Goal: Task Accomplishment & Management: Manage account settings

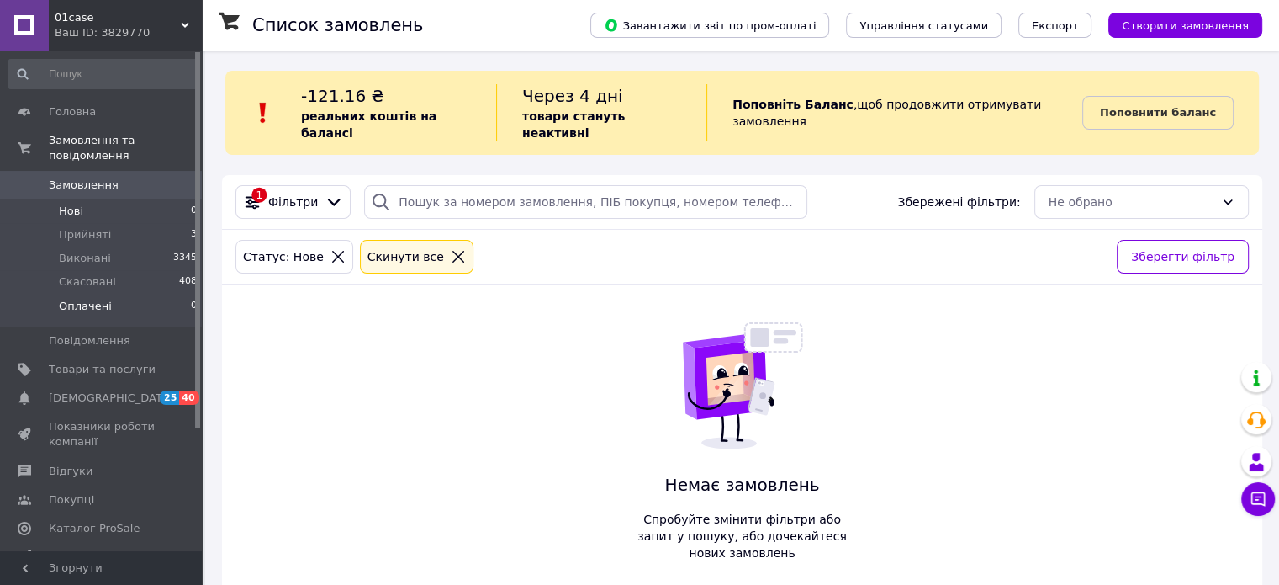
click at [77, 299] on span "Оплачені" at bounding box center [85, 306] width 53 height 15
click at [74, 204] on span "Нові" at bounding box center [71, 211] width 24 height 15
click at [91, 227] on span "Прийняті" at bounding box center [85, 234] width 52 height 15
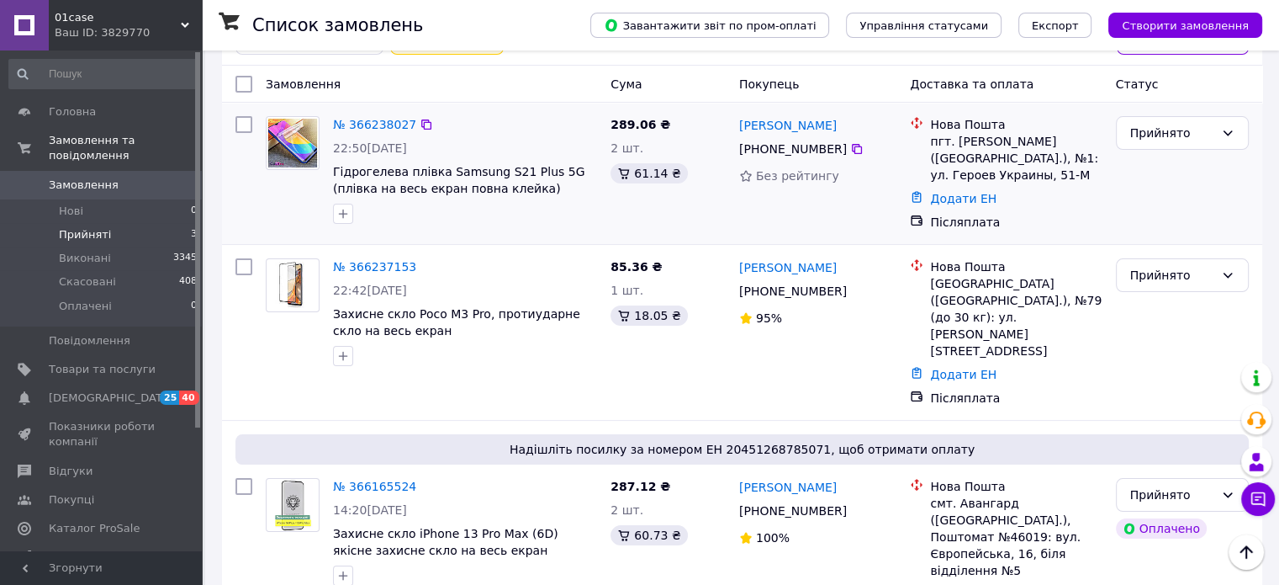
scroll to position [240, 0]
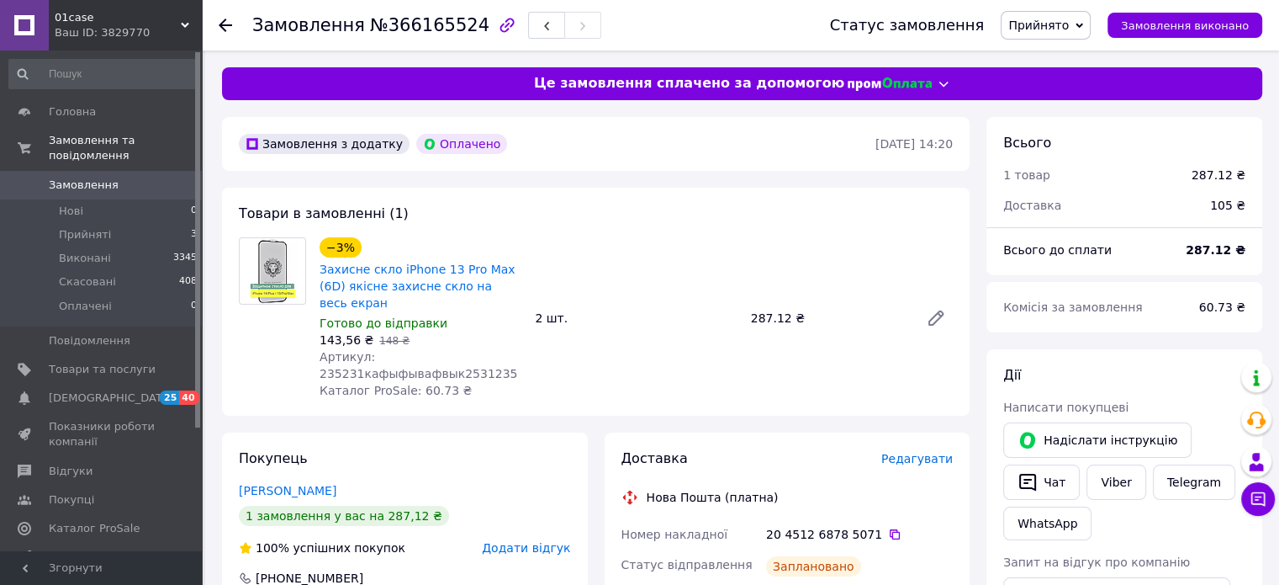
click at [927, 452] on span "Редагувати" at bounding box center [917, 458] width 71 height 13
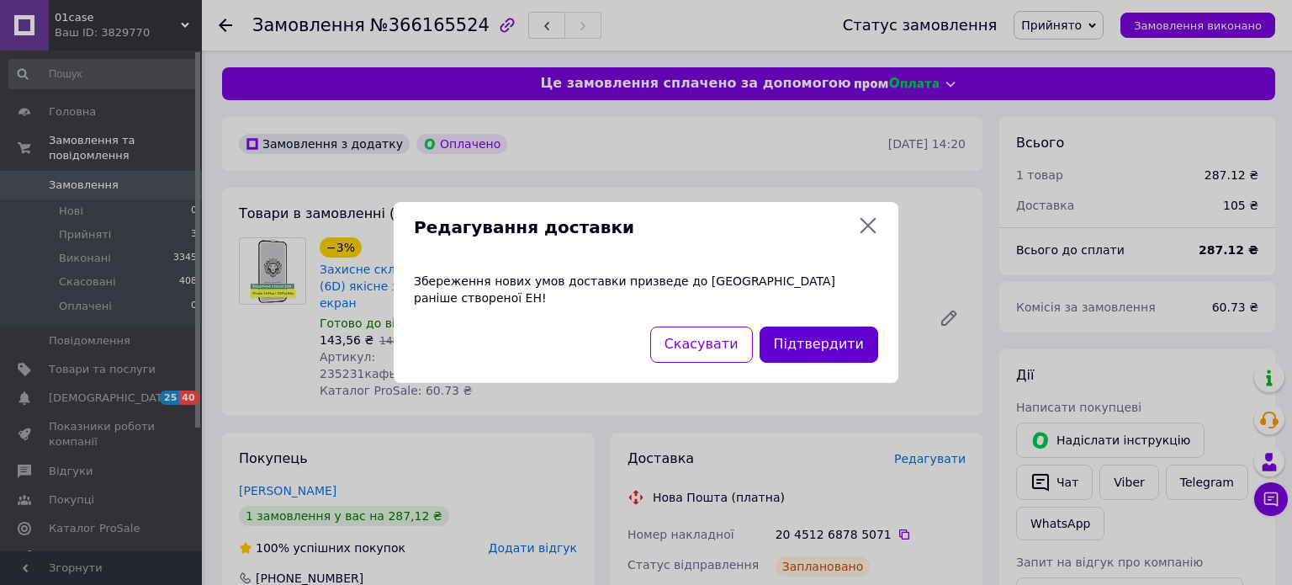
click at [855, 328] on button "Підтвердити" at bounding box center [819, 344] width 119 height 36
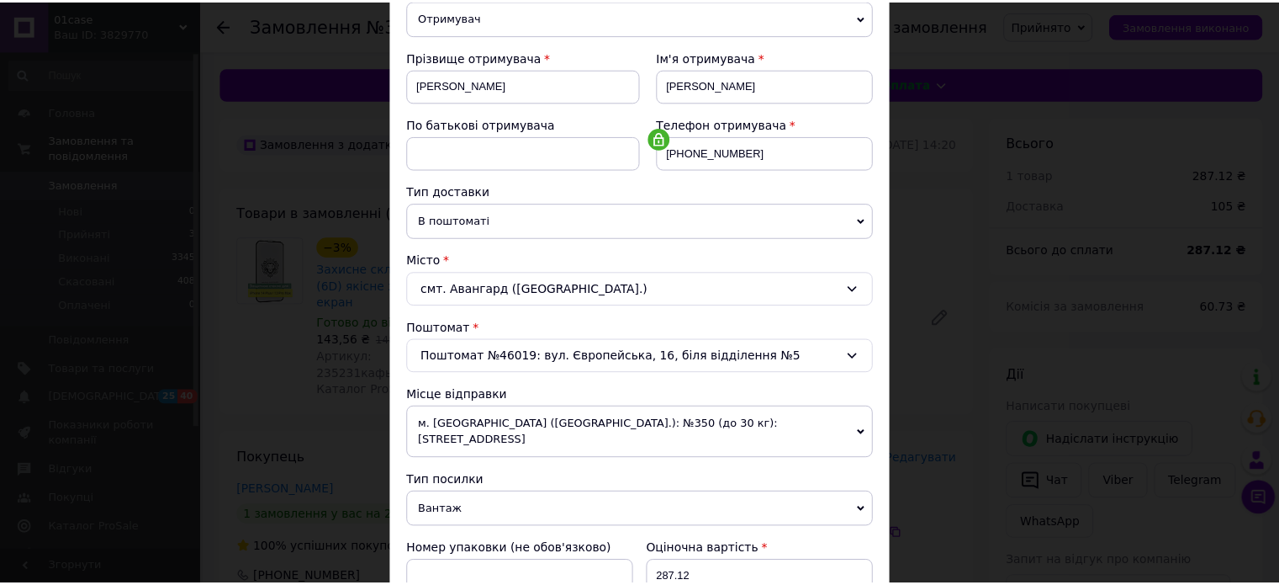
scroll to position [527, 0]
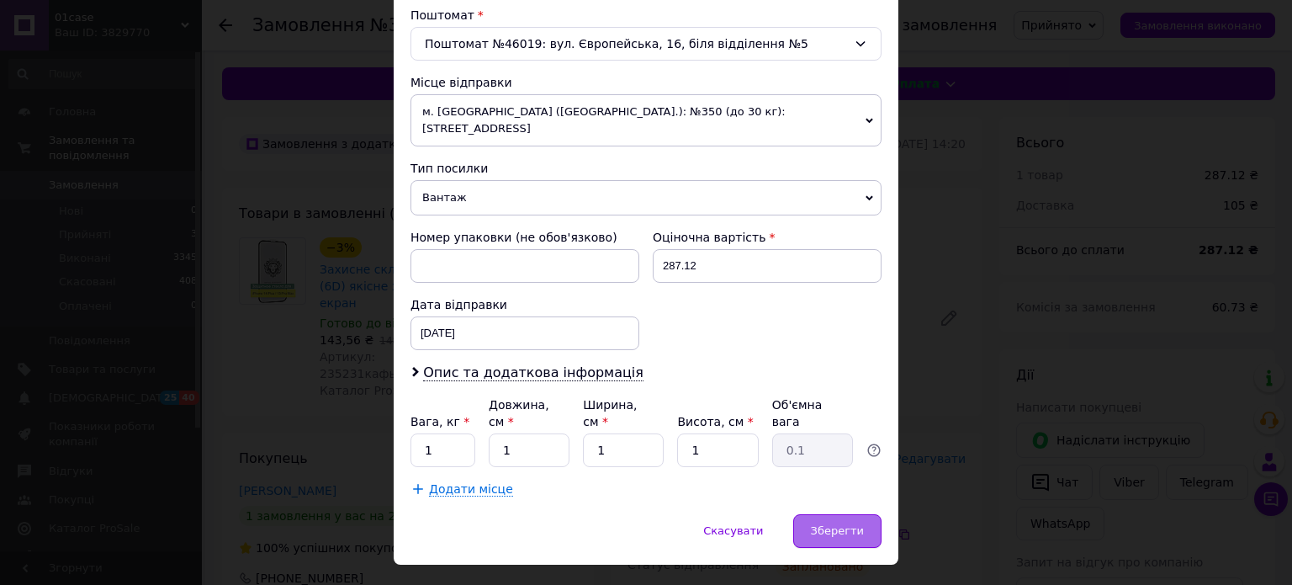
click at [834, 524] on span "Зберегти" at bounding box center [837, 530] width 53 height 13
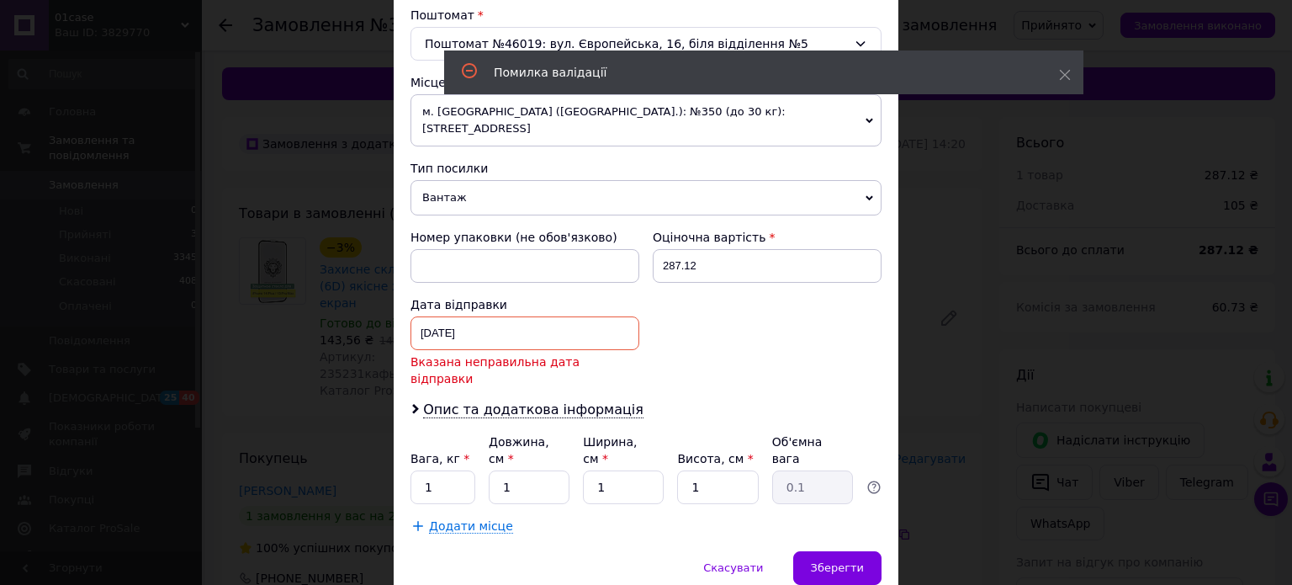
click at [525, 319] on div "11.10.2025 < 2025 > < Октябрь > Пн Вт Ср Чт Пт Сб Вс 29 30 1 2 3 4 5 6 7 8 9 10…" at bounding box center [524, 333] width 229 height 34
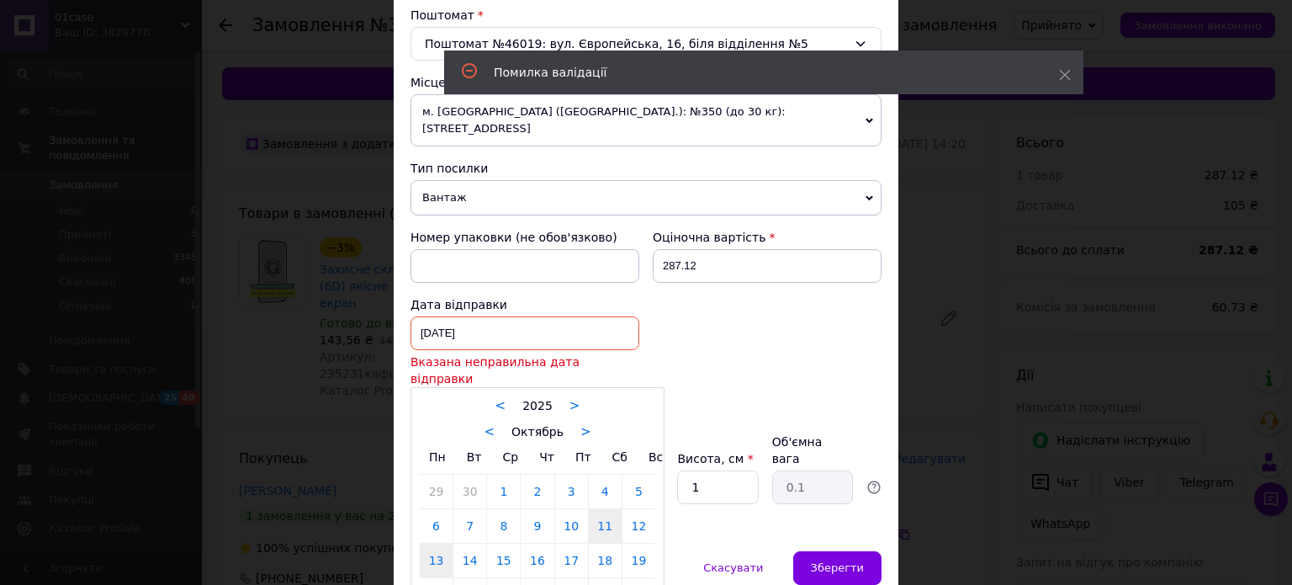
click at [442, 543] on link "13" at bounding box center [436, 560] width 33 height 34
type input "13.10.2025"
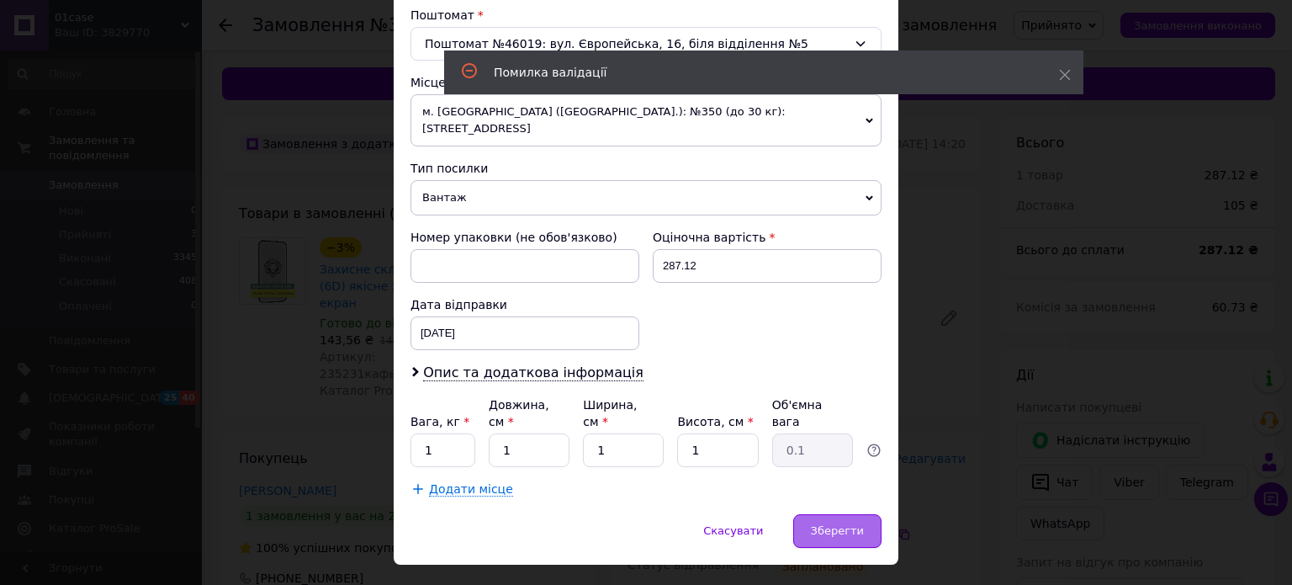
click at [829, 514] on div "Зберегти" at bounding box center [837, 531] width 88 height 34
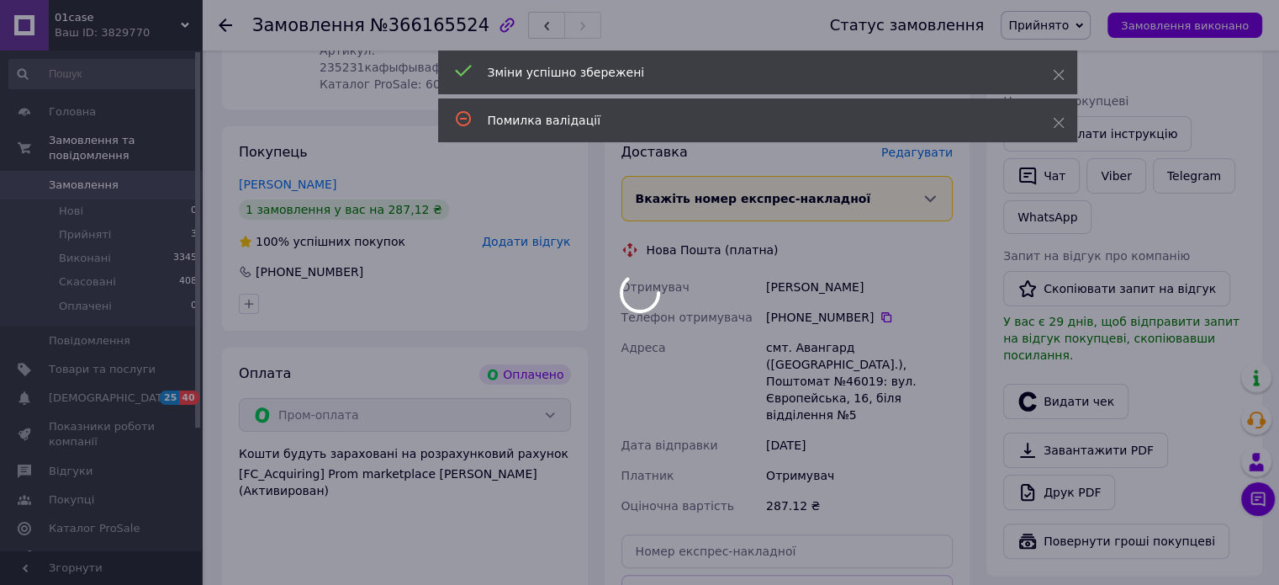
scroll to position [505, 0]
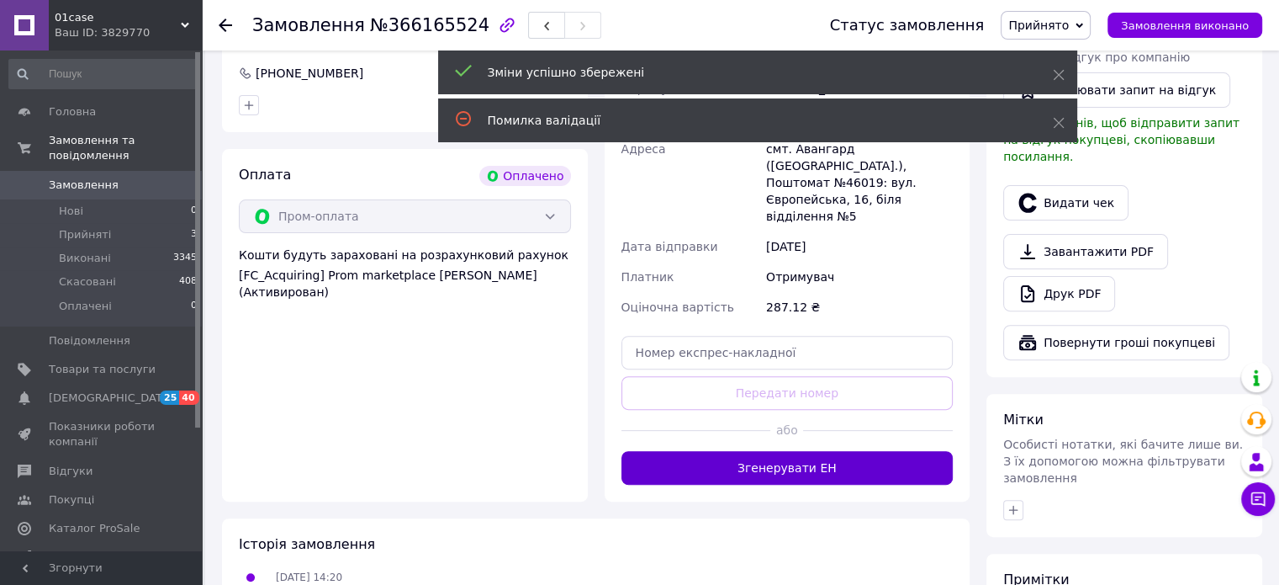
click at [834, 451] on button "Згенерувати ЕН" at bounding box center [788, 468] width 332 height 34
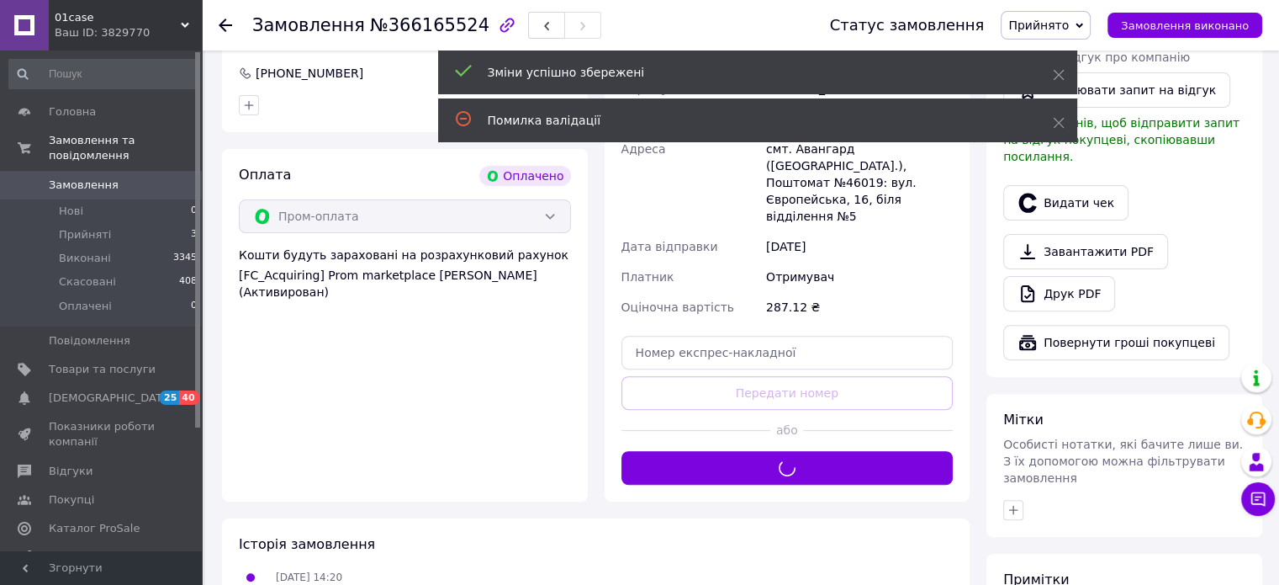
scroll to position [84, 0]
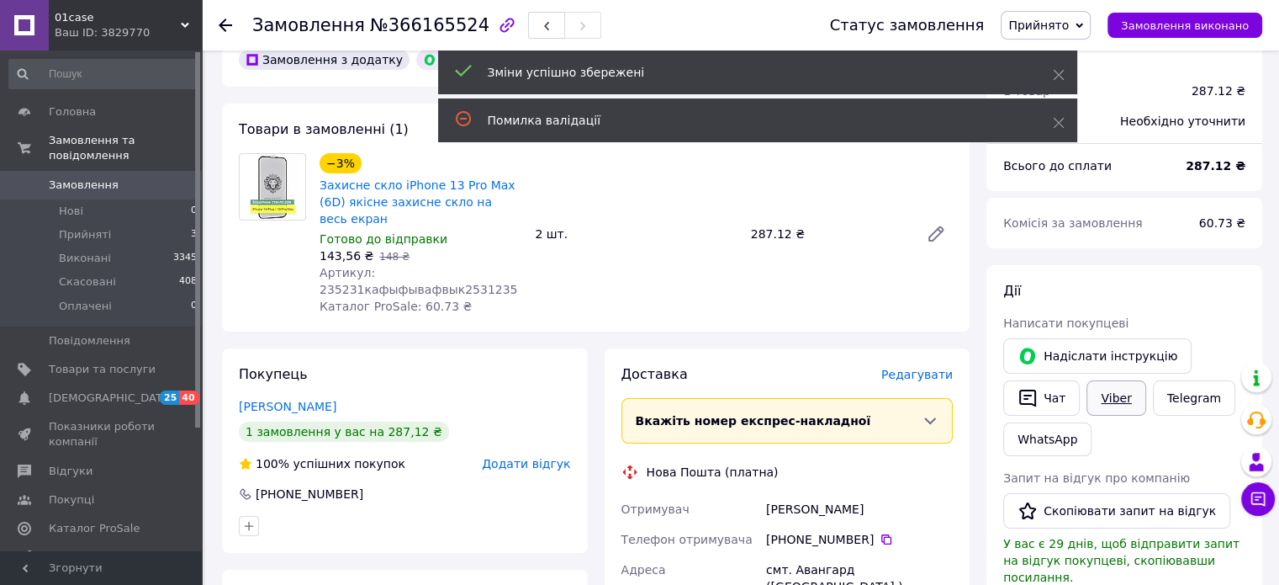
click at [1120, 387] on link "Viber" at bounding box center [1116, 397] width 59 height 35
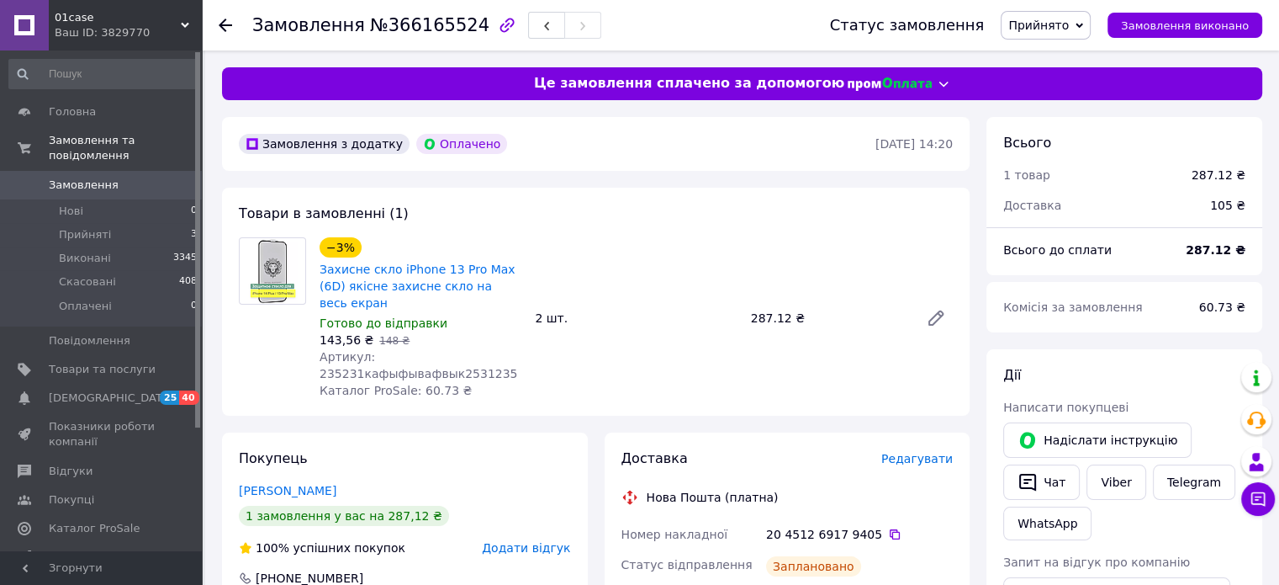
scroll to position [0, 0]
click at [1069, 28] on span "Прийнято" at bounding box center [1039, 25] width 61 height 13
click at [1070, 50] on li "Виконано" at bounding box center [1046, 58] width 88 height 25
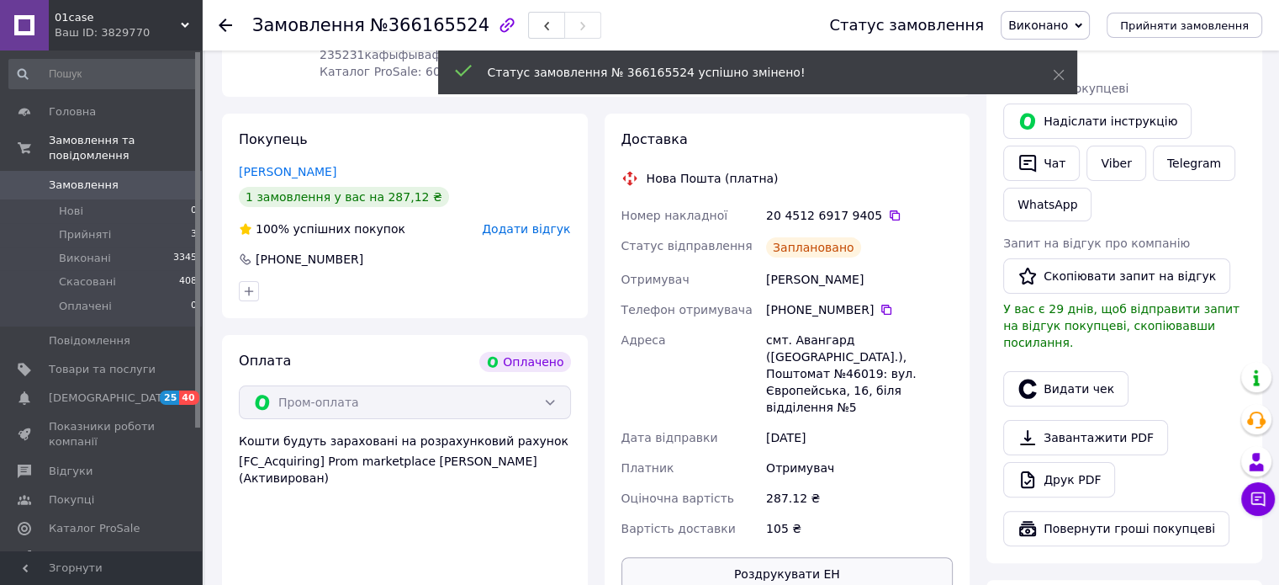
scroll to position [421, 0]
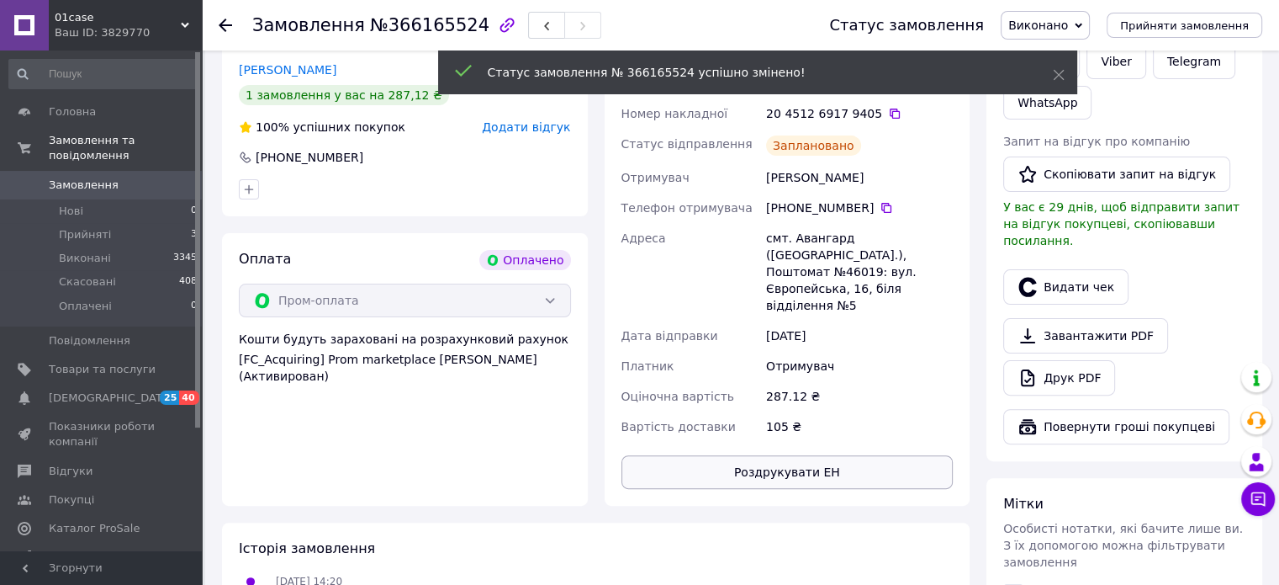
click at [802, 455] on button "Роздрукувати ЕН" at bounding box center [788, 472] width 332 height 34
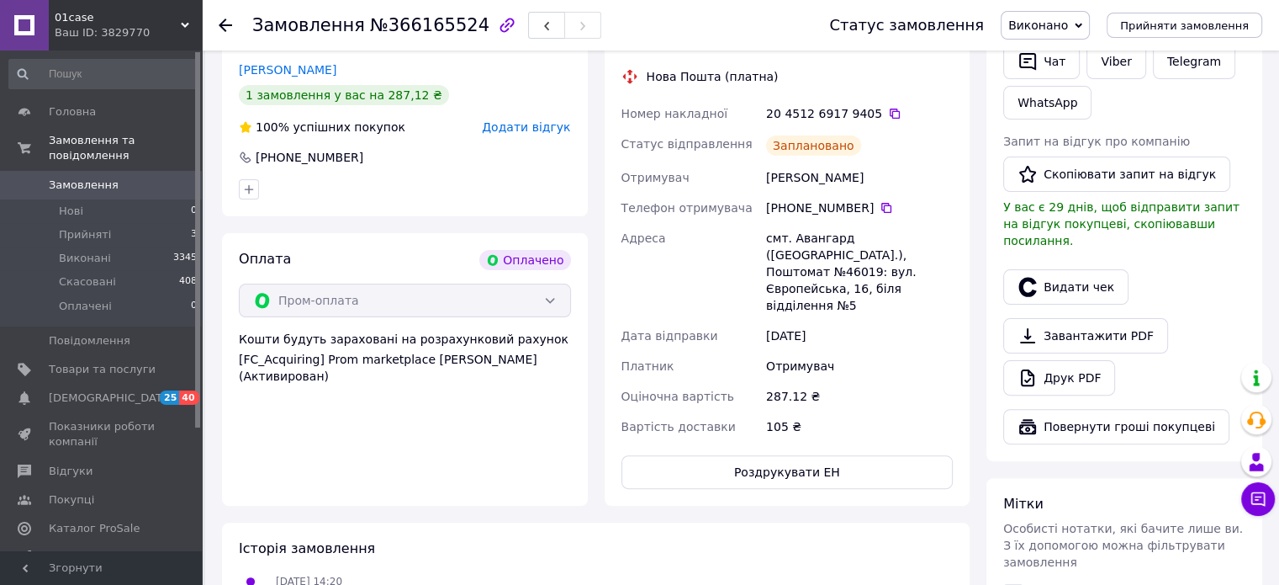
click at [985, 168] on div "Всього 1 товар 287.12 ₴ Доставка 105 ₴ Всього до сплати 287.12 ₴ Комісія за зам…" at bounding box center [1124, 383] width 293 height 1374
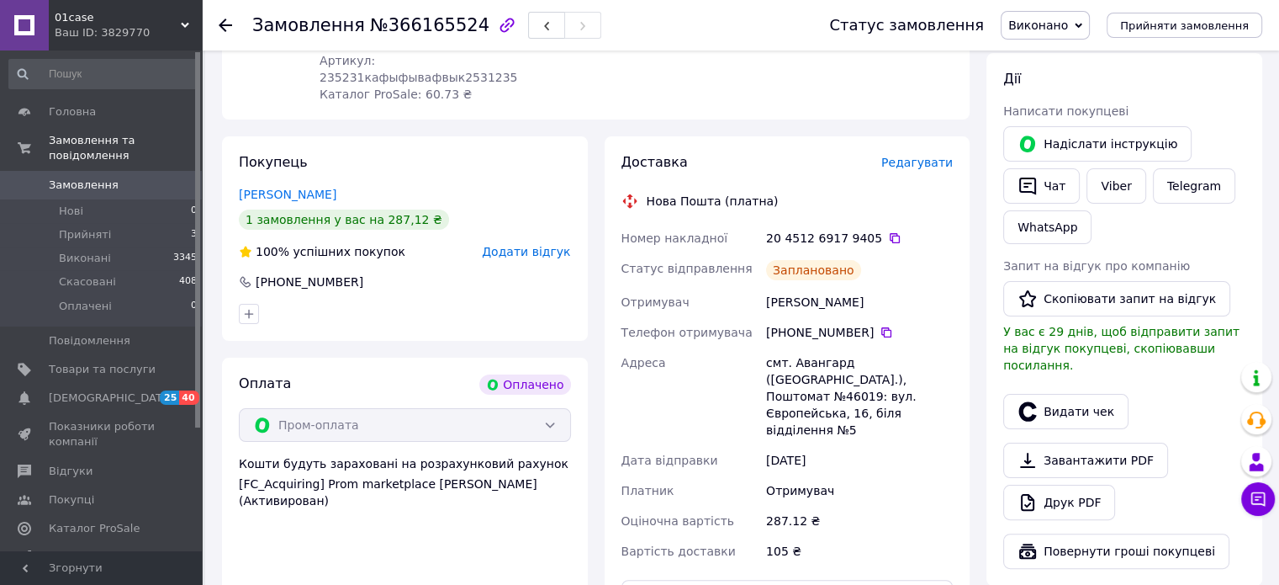
scroll to position [336, 0]
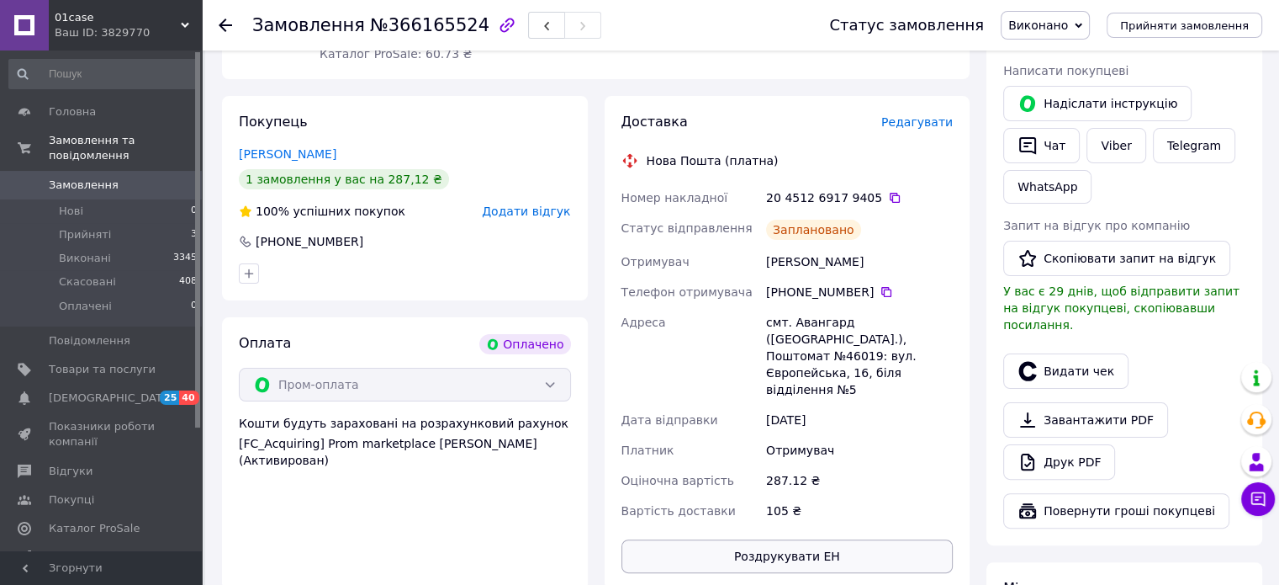
click at [821, 539] on button "Роздрукувати ЕН" at bounding box center [788, 556] width 332 height 34
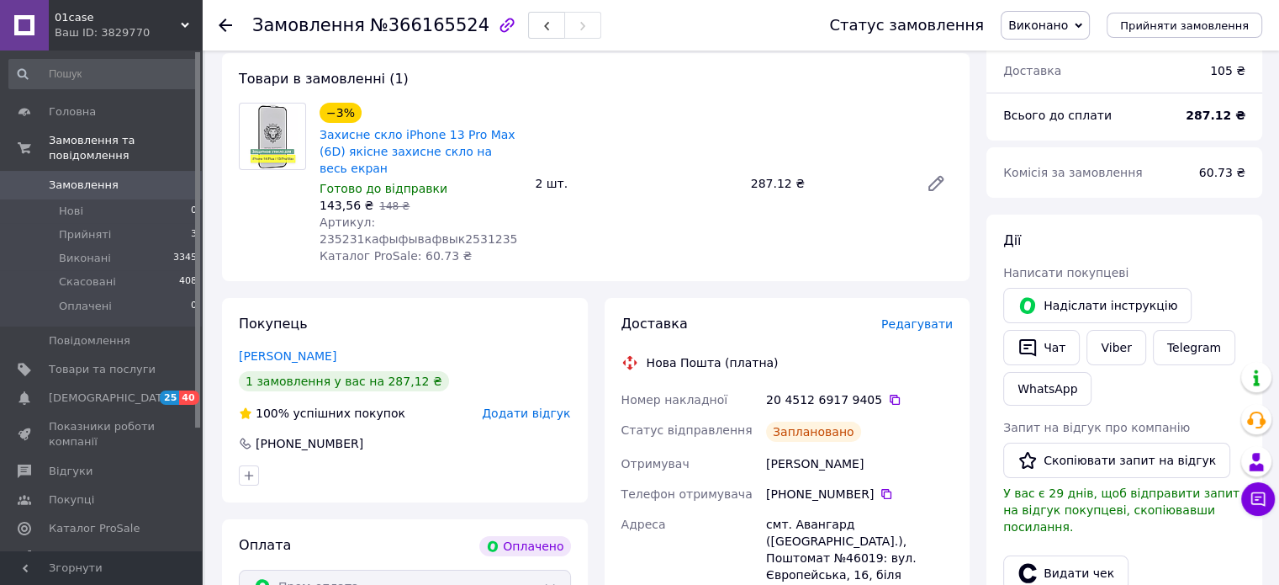
scroll to position [0, 0]
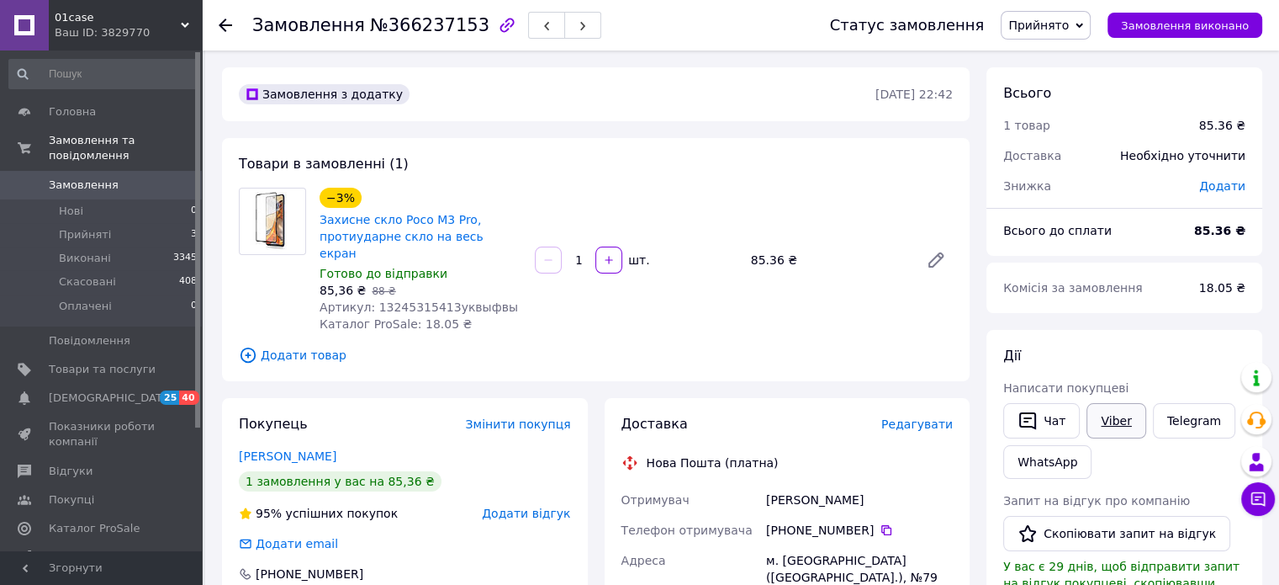
click at [1129, 422] on link "Viber" at bounding box center [1116, 420] width 59 height 35
click at [935, 417] on span "Редагувати" at bounding box center [917, 423] width 71 height 13
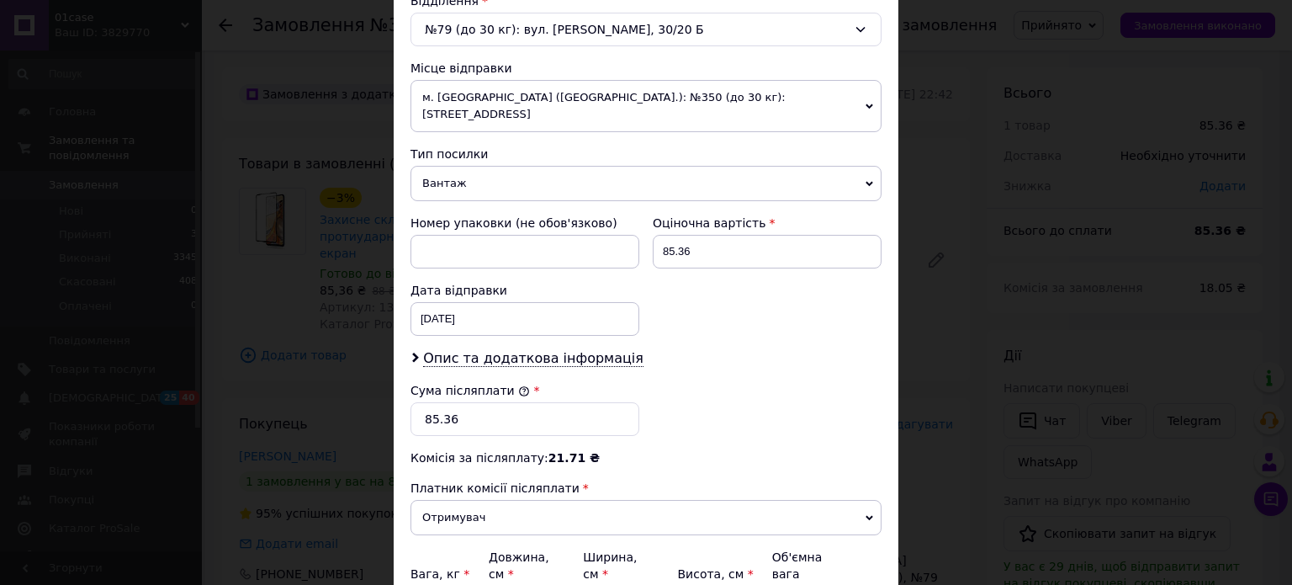
scroll to position [693, 0]
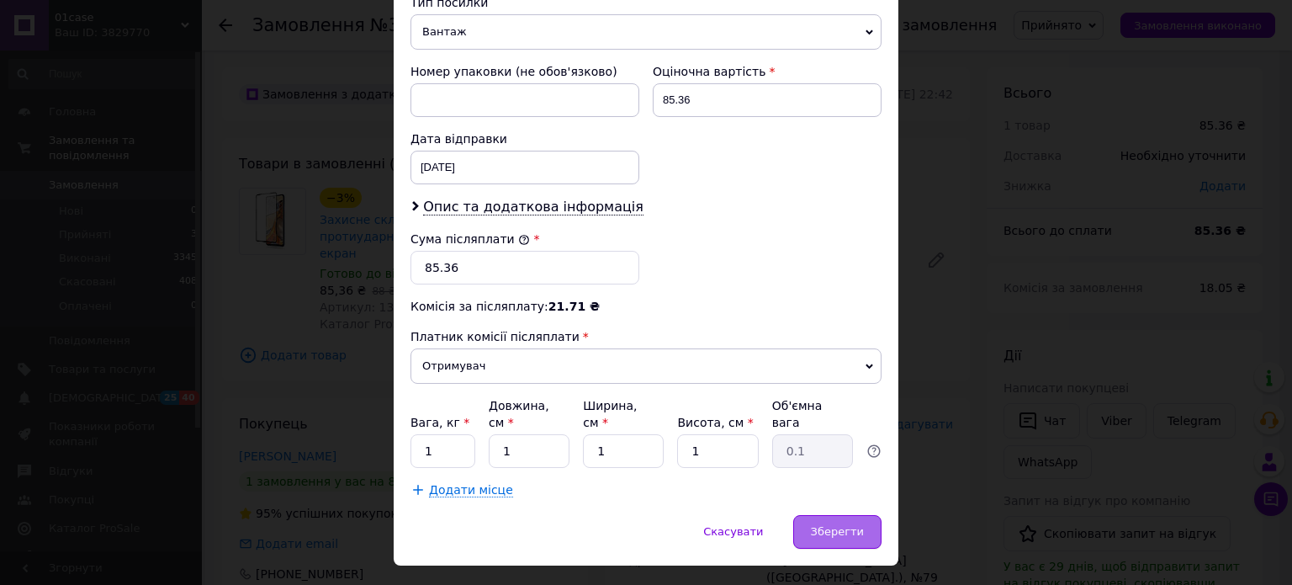
click at [834, 515] on div "Зберегти" at bounding box center [837, 532] width 88 height 34
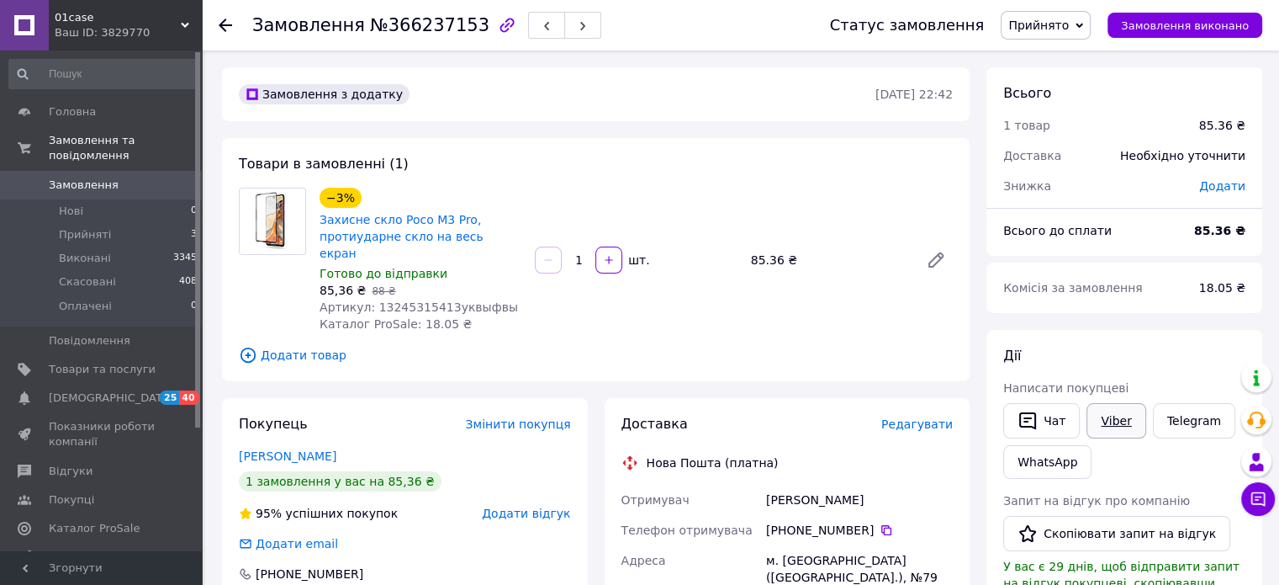
click at [1125, 421] on link "Viber" at bounding box center [1116, 420] width 59 height 35
click at [90, 299] on span "Оплачені" at bounding box center [85, 306] width 53 height 15
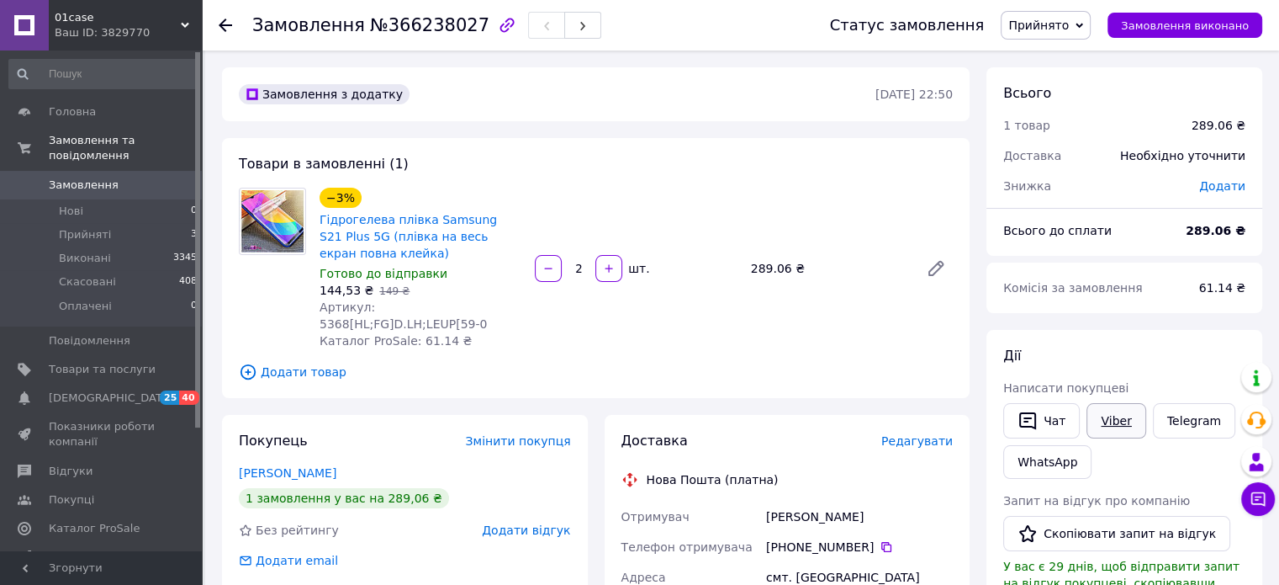
click at [1110, 416] on link "Viber" at bounding box center [1116, 420] width 59 height 35
click at [925, 434] on span "Редагувати" at bounding box center [917, 440] width 71 height 13
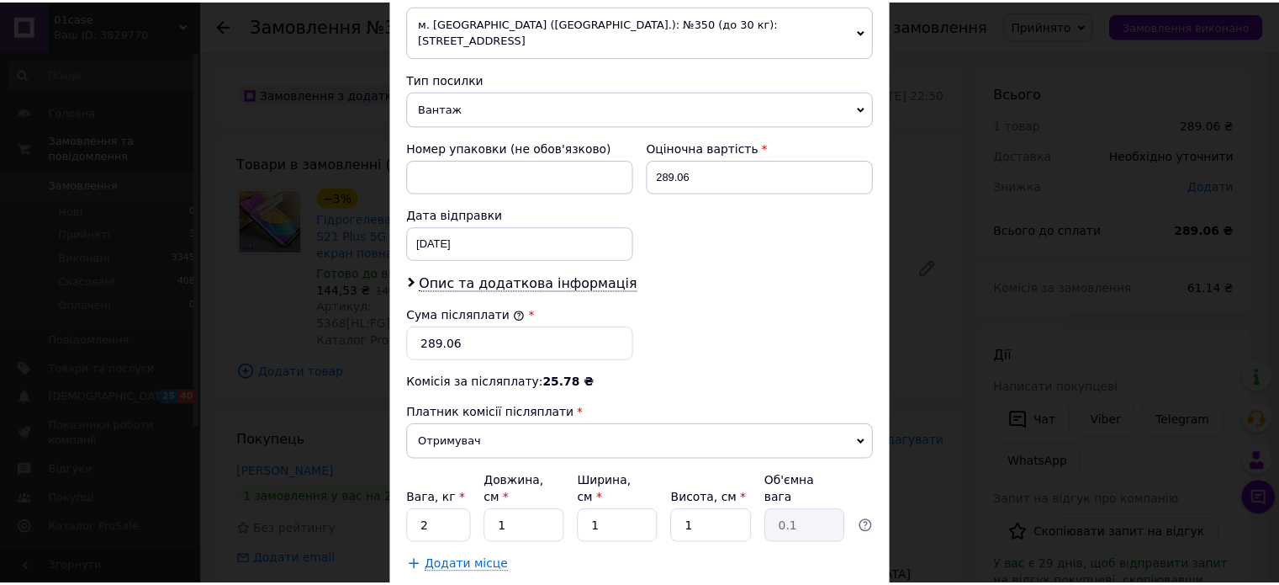
scroll to position [693, 0]
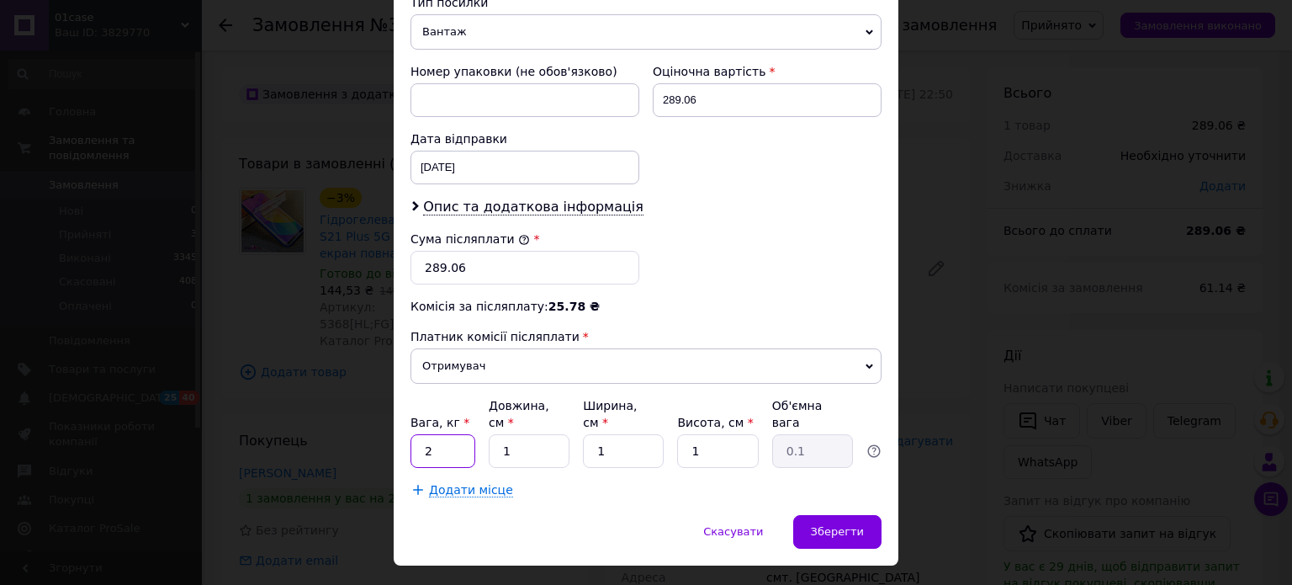
click at [441, 434] on input "2" at bounding box center [442, 451] width 65 height 34
type input "1"
click at [818, 525] on span "Зберегти" at bounding box center [837, 531] width 53 height 13
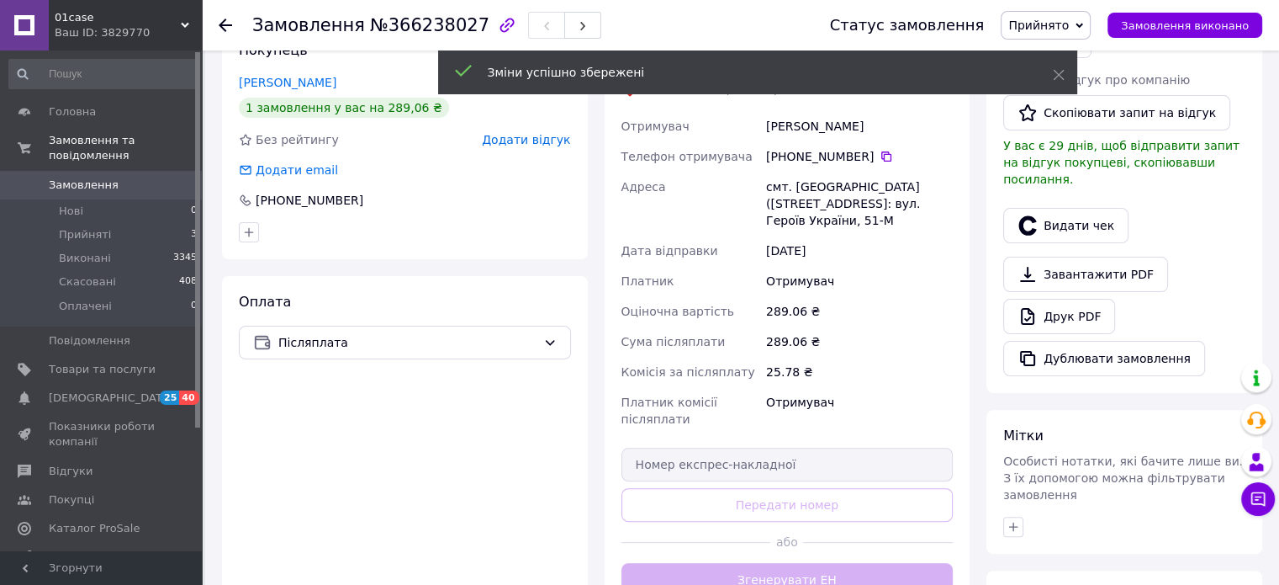
scroll to position [421, 0]
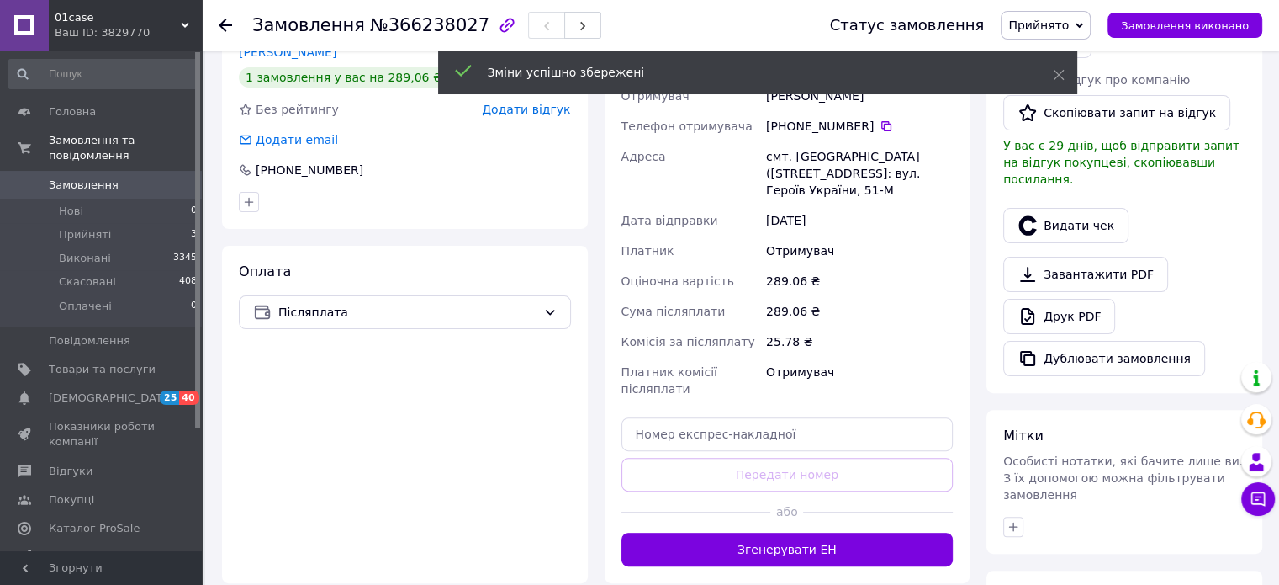
click at [801, 532] on button "Згенерувати ЕН" at bounding box center [788, 549] width 332 height 34
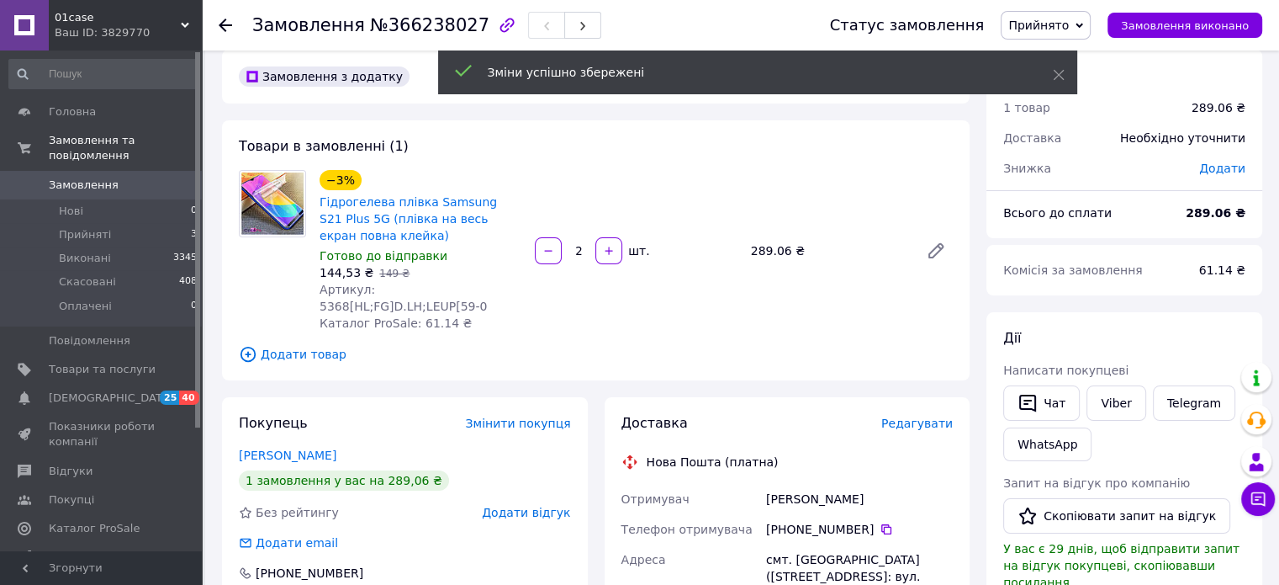
scroll to position [0, 0]
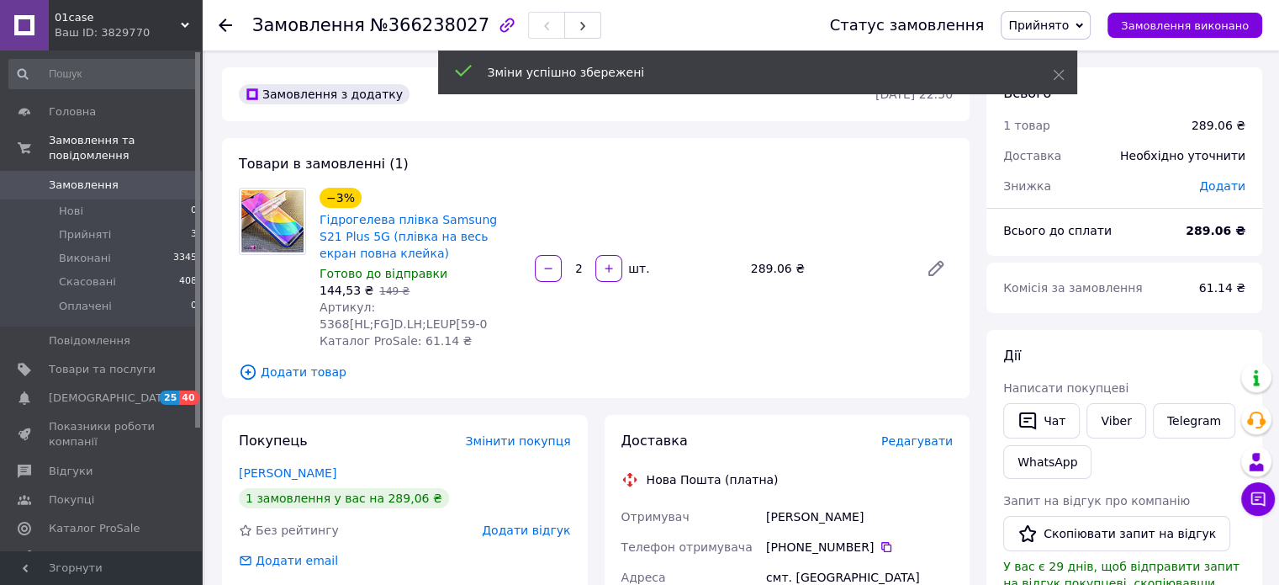
click at [1091, 33] on span "Прийнято" at bounding box center [1046, 25] width 90 height 29
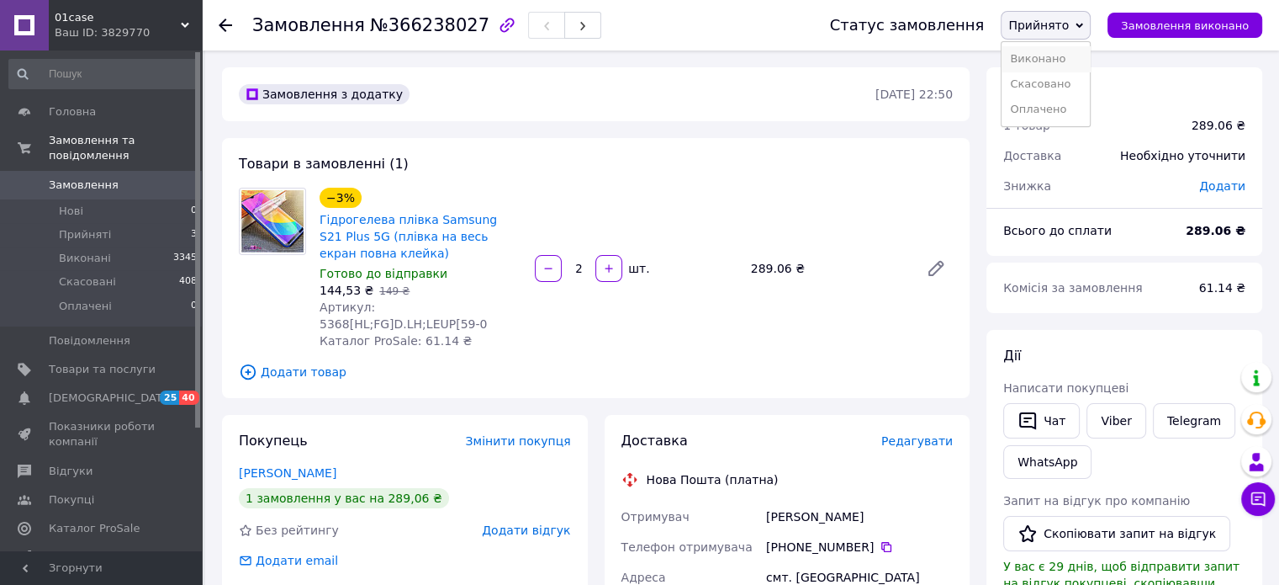
click at [1087, 59] on li "Виконано" at bounding box center [1046, 58] width 88 height 25
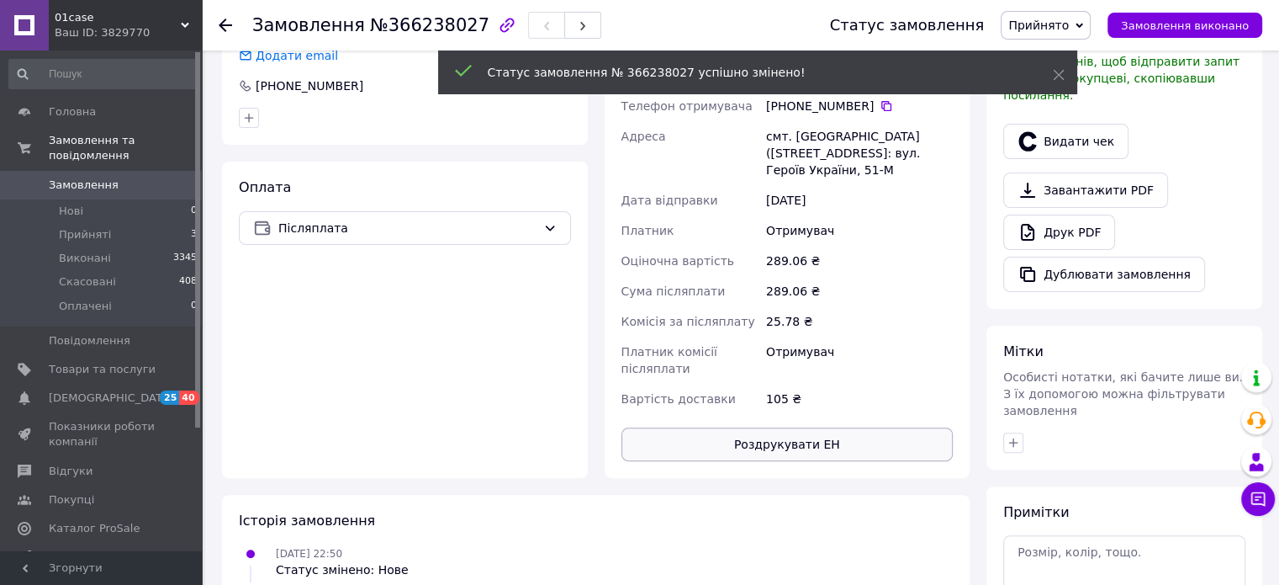
scroll to position [472, 0]
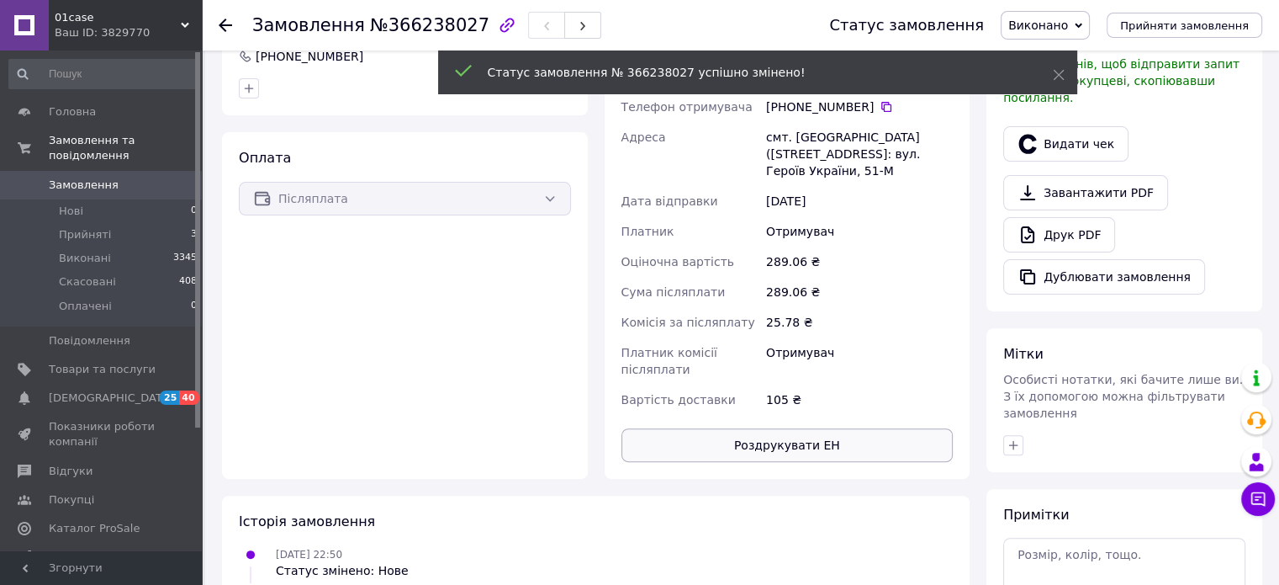
click at [828, 428] on button "Роздрукувати ЕН" at bounding box center [788, 445] width 332 height 34
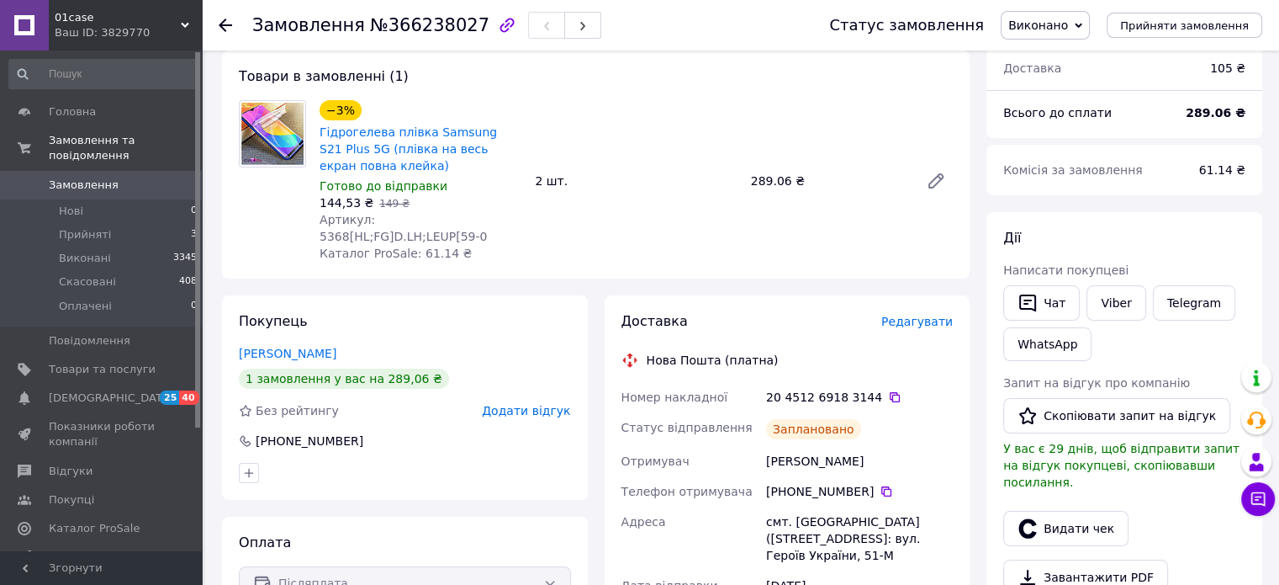
scroll to position [0, 0]
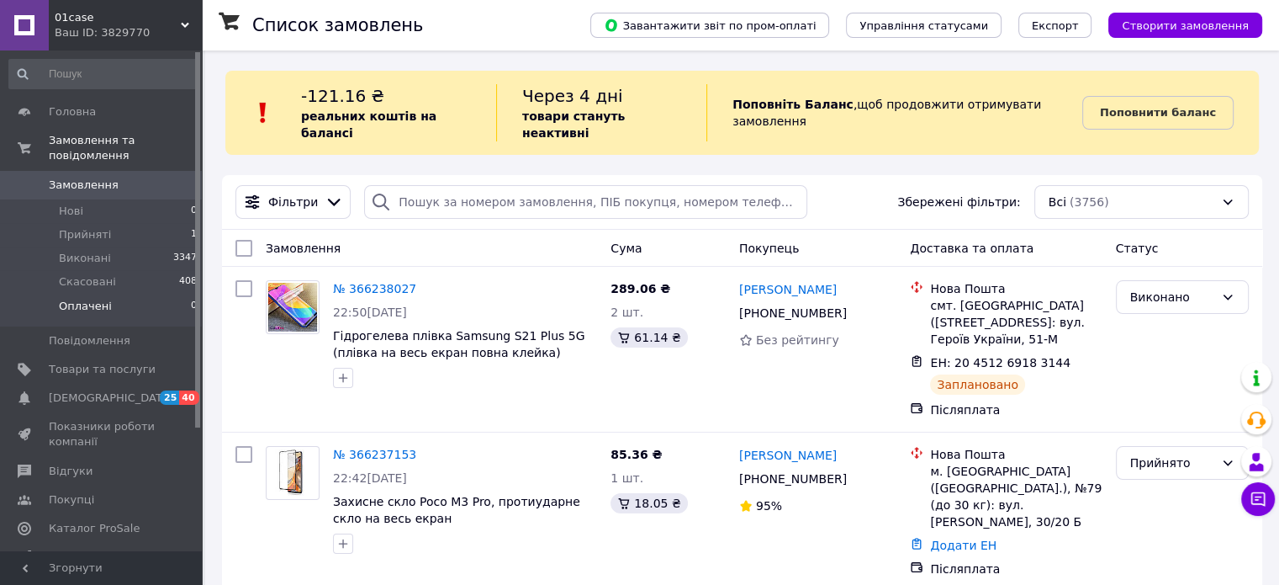
click at [110, 294] on li "Оплачені 0" at bounding box center [103, 310] width 207 height 32
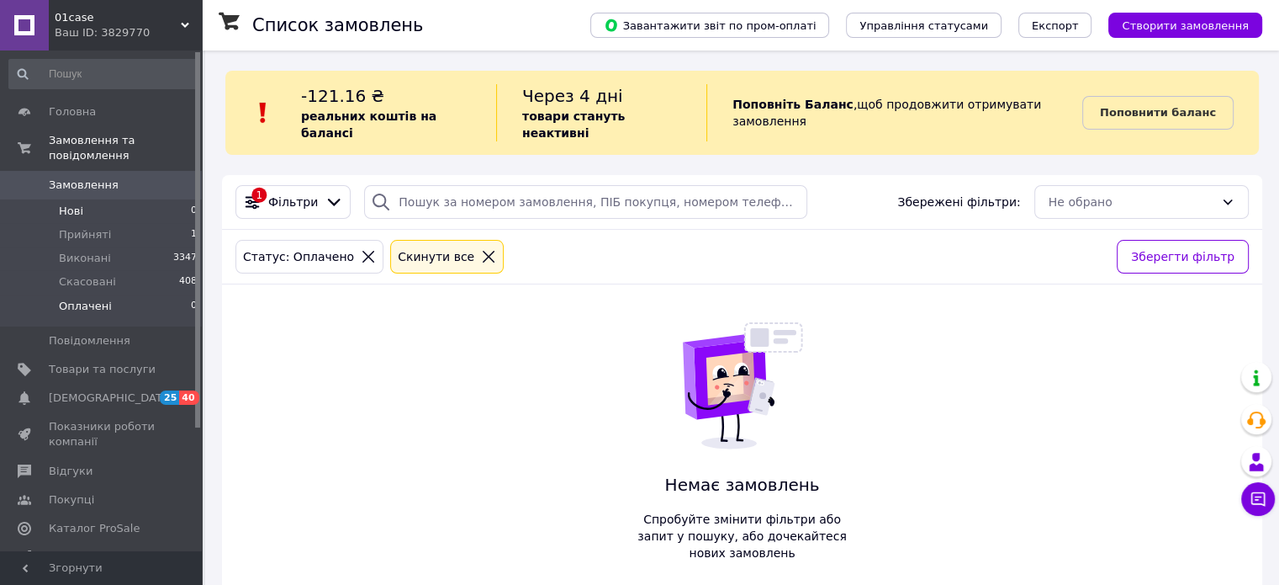
click at [104, 199] on li "Нові 0" at bounding box center [103, 211] width 207 height 24
click at [90, 227] on span "Прийняті" at bounding box center [85, 234] width 52 height 15
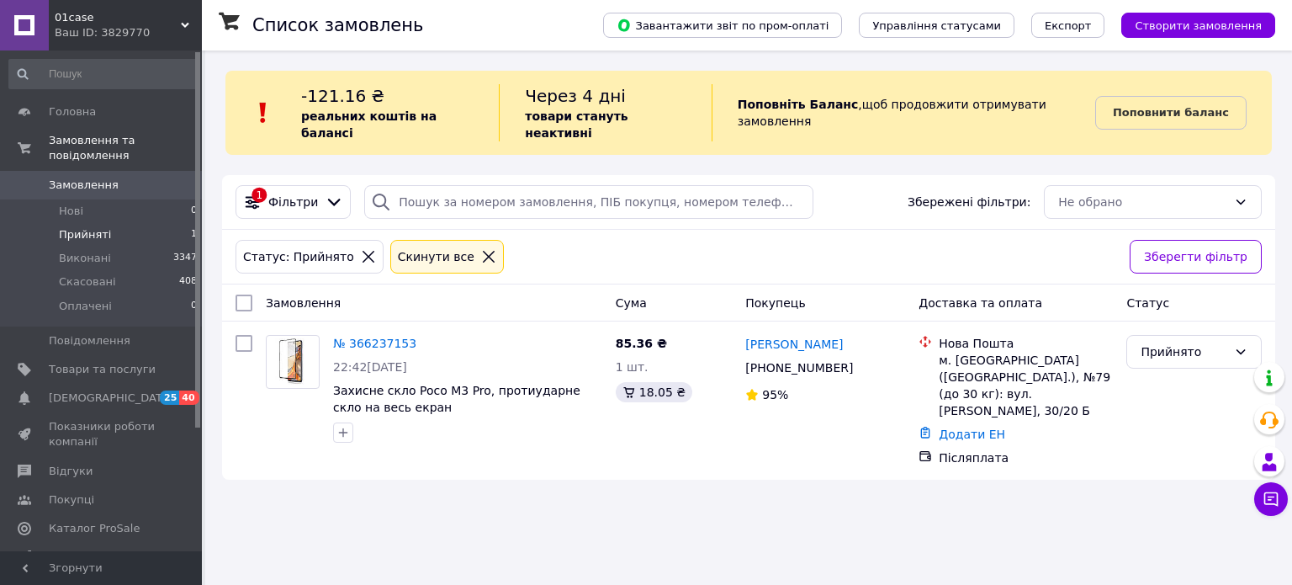
drag, startPoint x: 394, startPoint y: 326, endPoint x: 433, endPoint y: 352, distance: 47.8
click at [394, 336] on link "№ 366237153" at bounding box center [374, 342] width 83 height 13
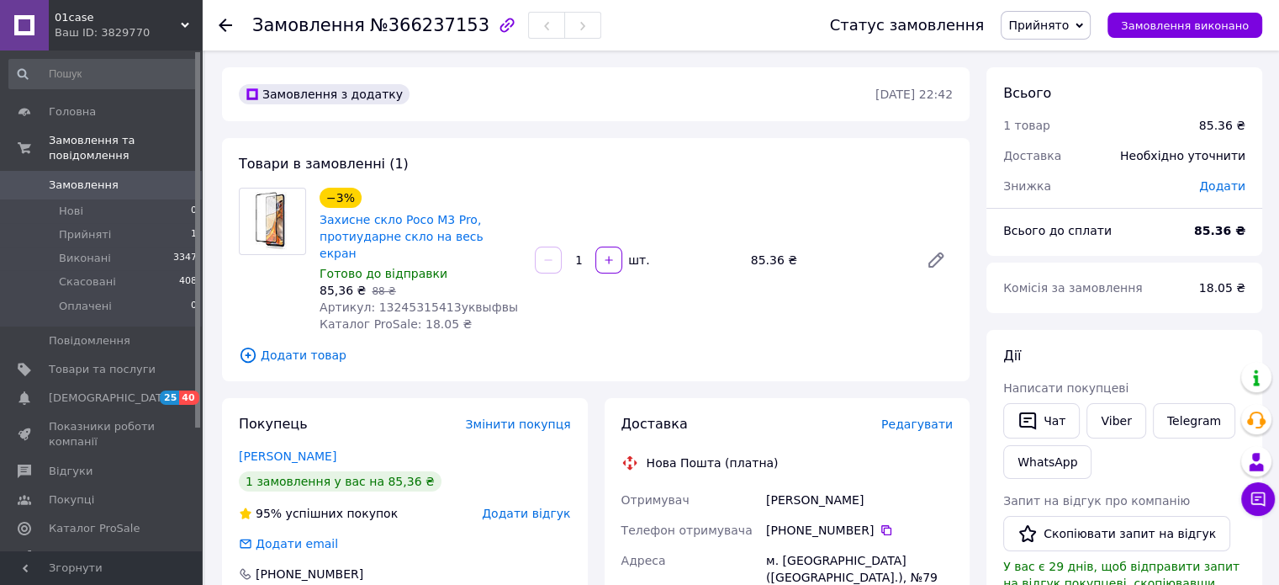
drag, startPoint x: 61, startPoint y: 194, endPoint x: 64, endPoint y: 181, distance: 13.9
click at [61, 204] on span "Нові" at bounding box center [71, 211] width 24 height 15
